Goal: Information Seeking & Learning: Learn about a topic

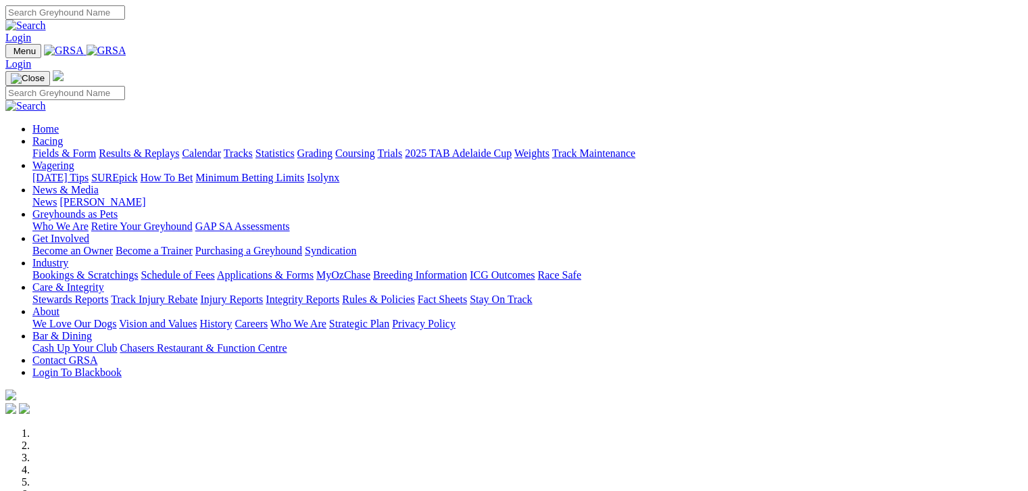
click at [52, 147] on link "Fields & Form" at bounding box center [64, 152] width 64 height 11
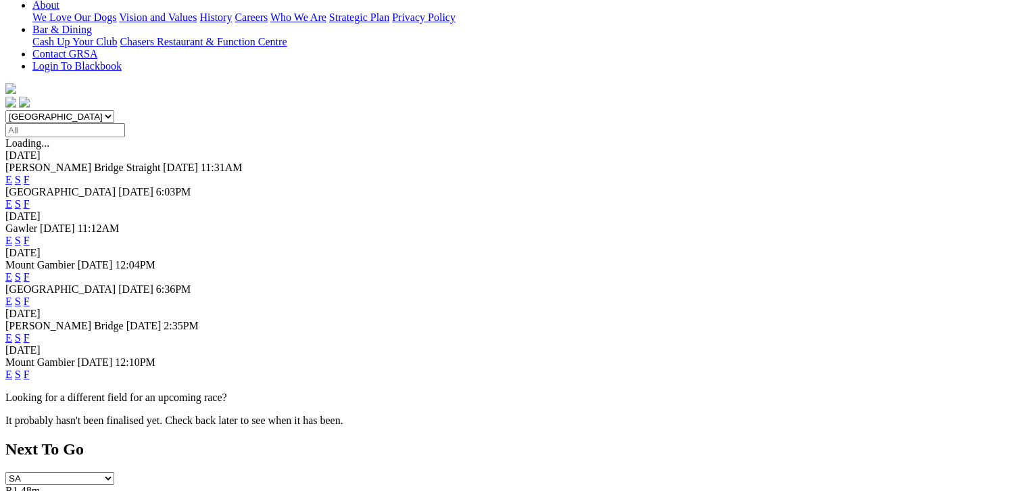
scroll to position [338, 0]
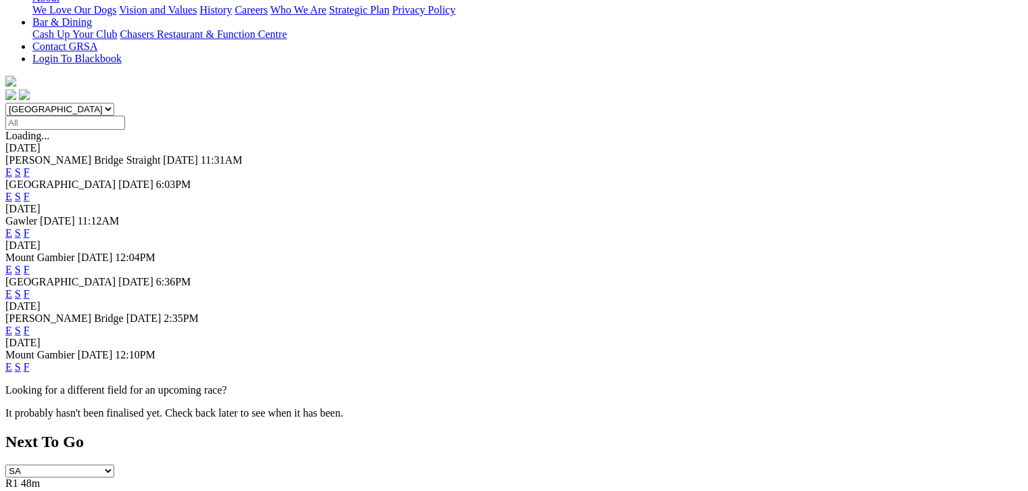
click at [30, 325] on link "F" at bounding box center [27, 330] width 6 height 11
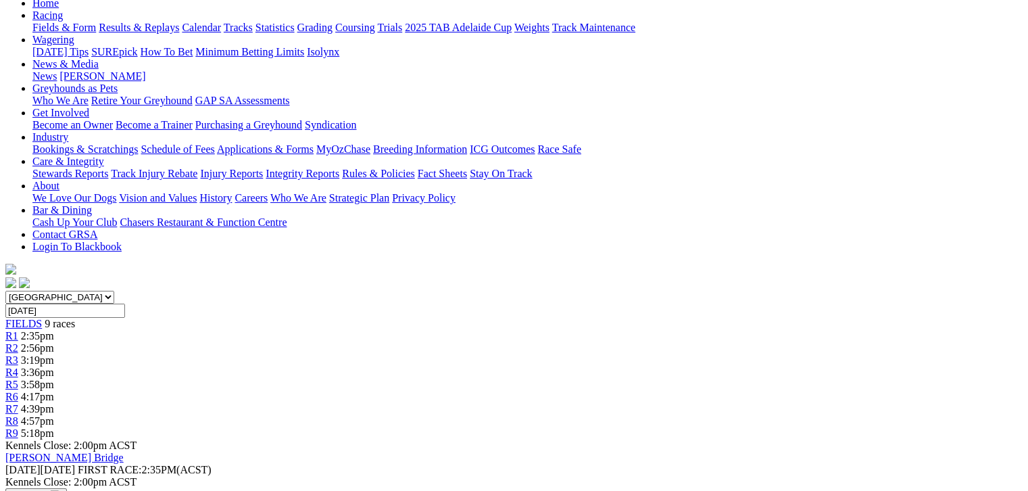
scroll to position [151, 0]
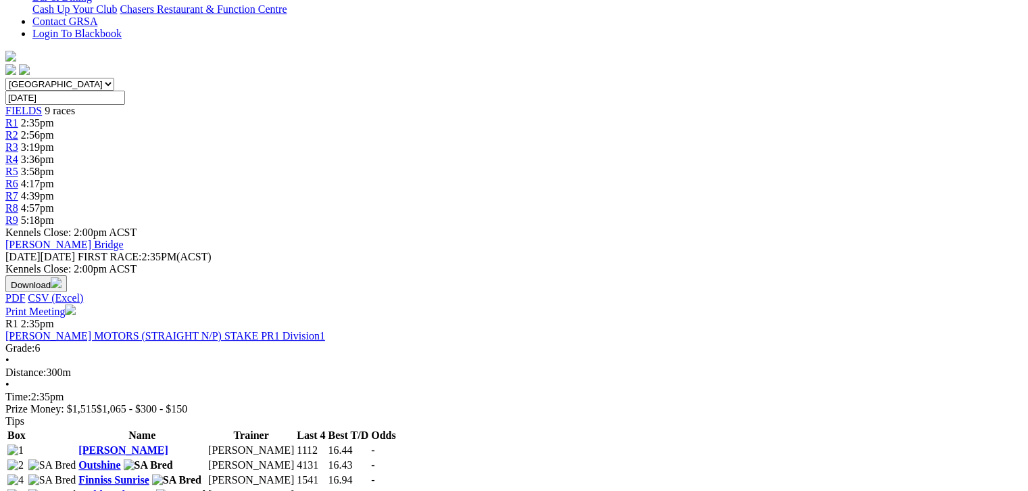
scroll to position [372, 0]
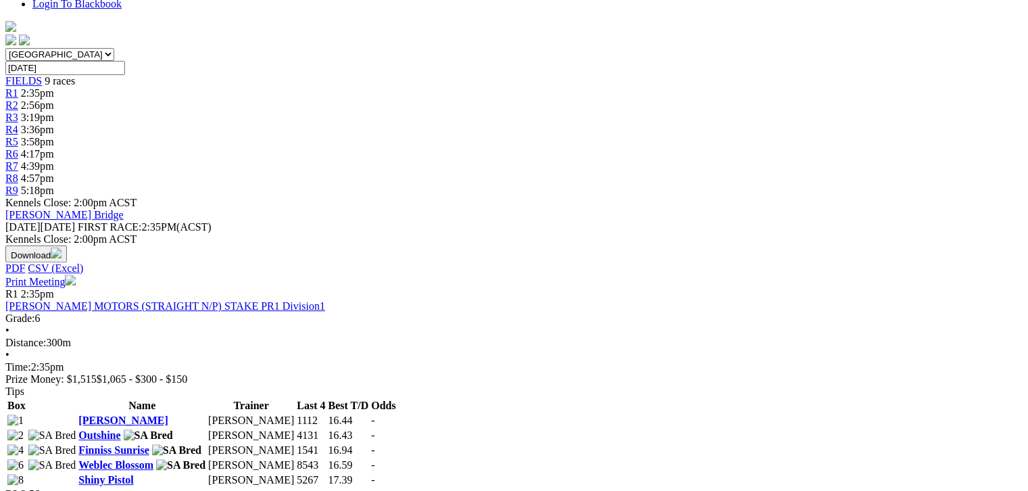
scroll to position [440, 0]
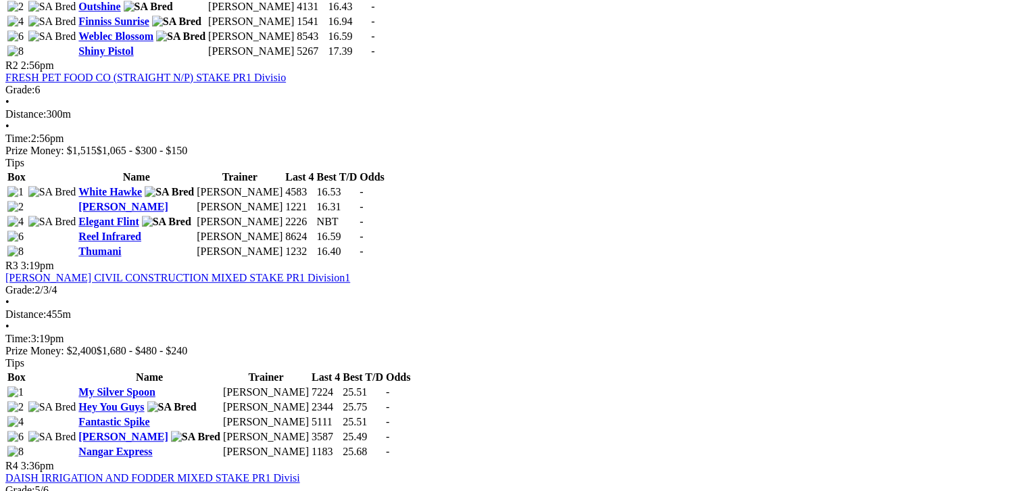
scroll to position [828, 0]
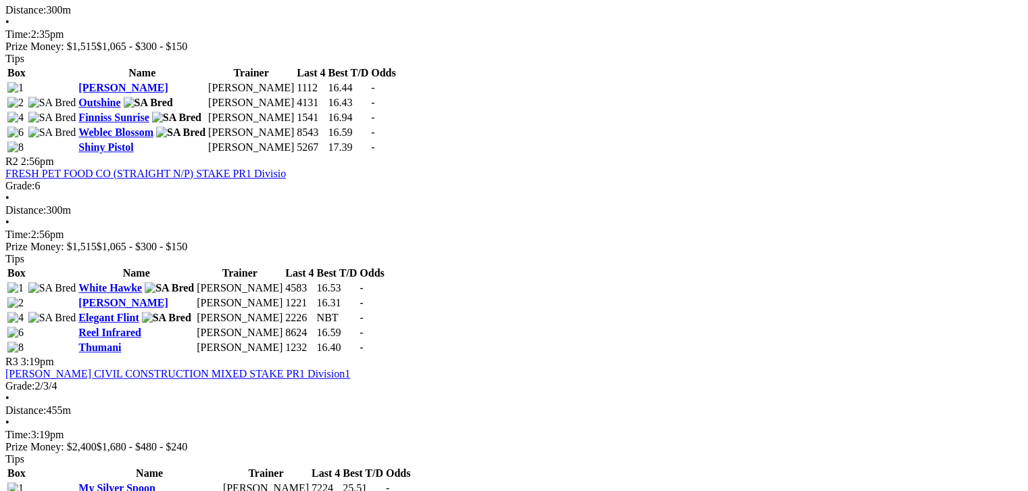
scroll to position [744, 0]
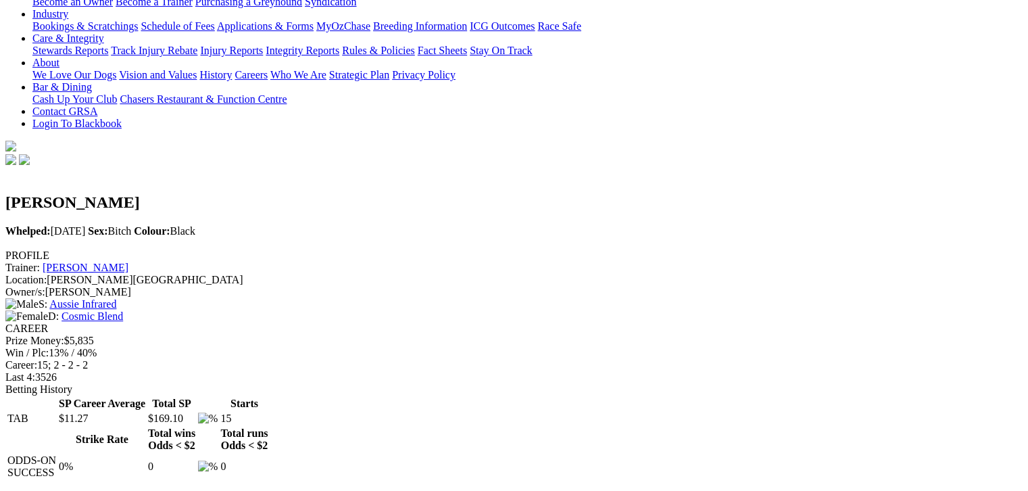
scroll to position [270, 0]
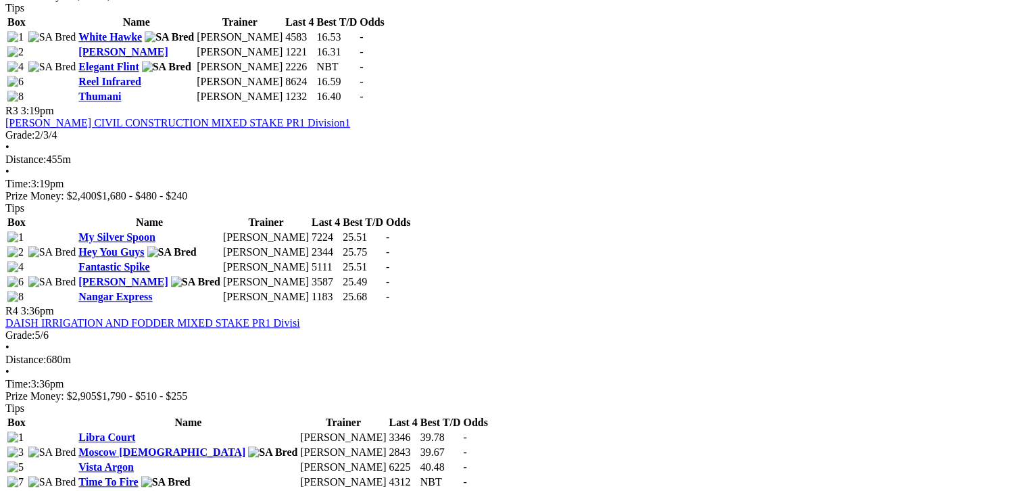
scroll to position [980, 0]
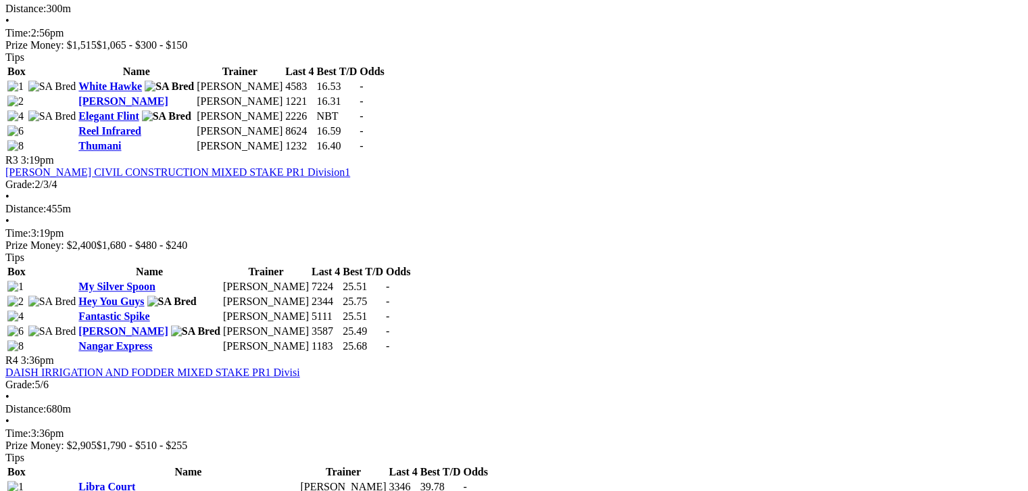
scroll to position [930, 0]
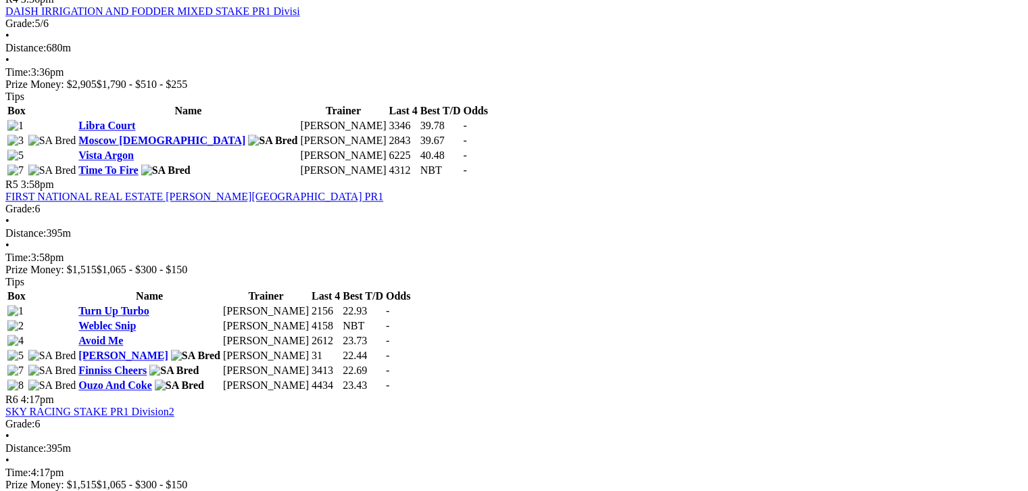
scroll to position [1301, 0]
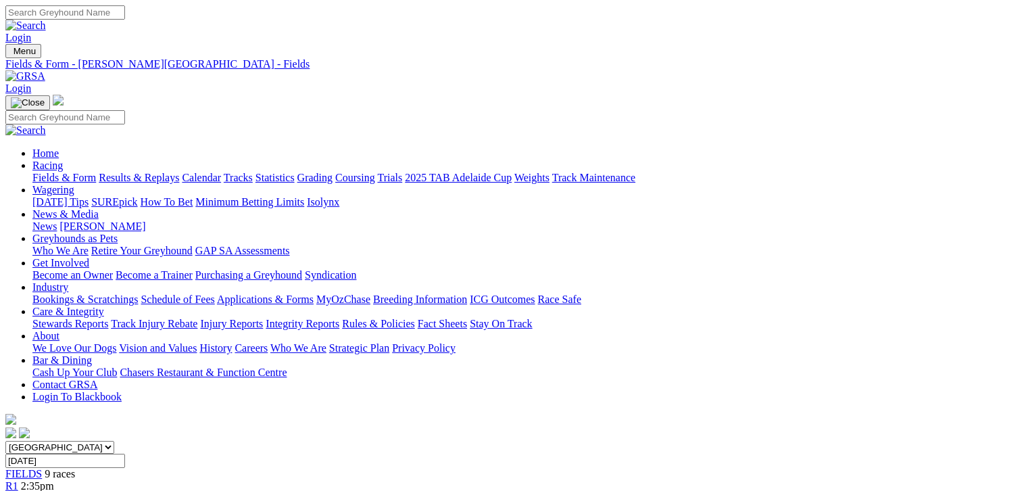
click at [62, 172] on link "Fields & Form" at bounding box center [64, 177] width 64 height 11
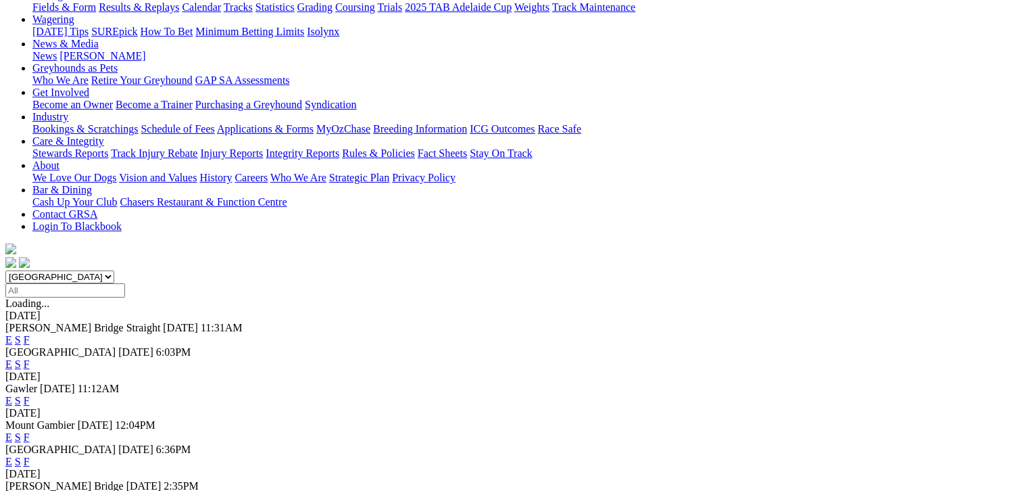
scroll to position [135, 0]
